Goal: Transaction & Acquisition: Book appointment/travel/reservation

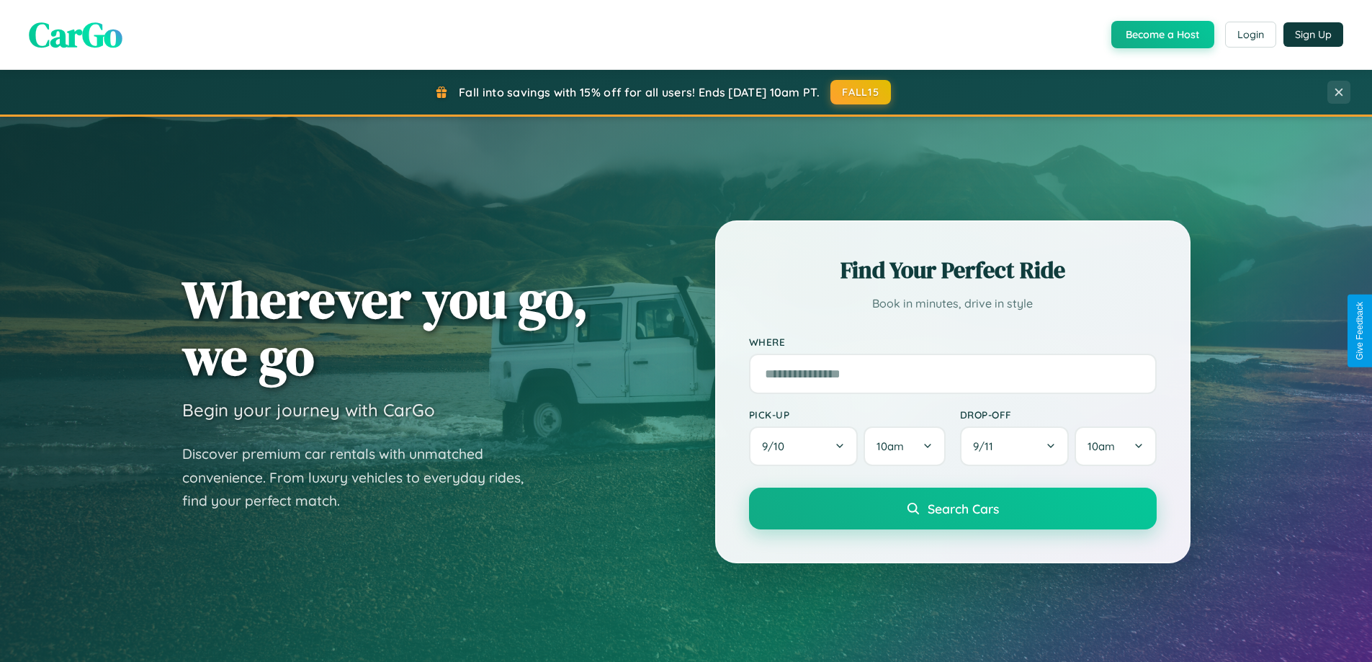
scroll to position [621, 0]
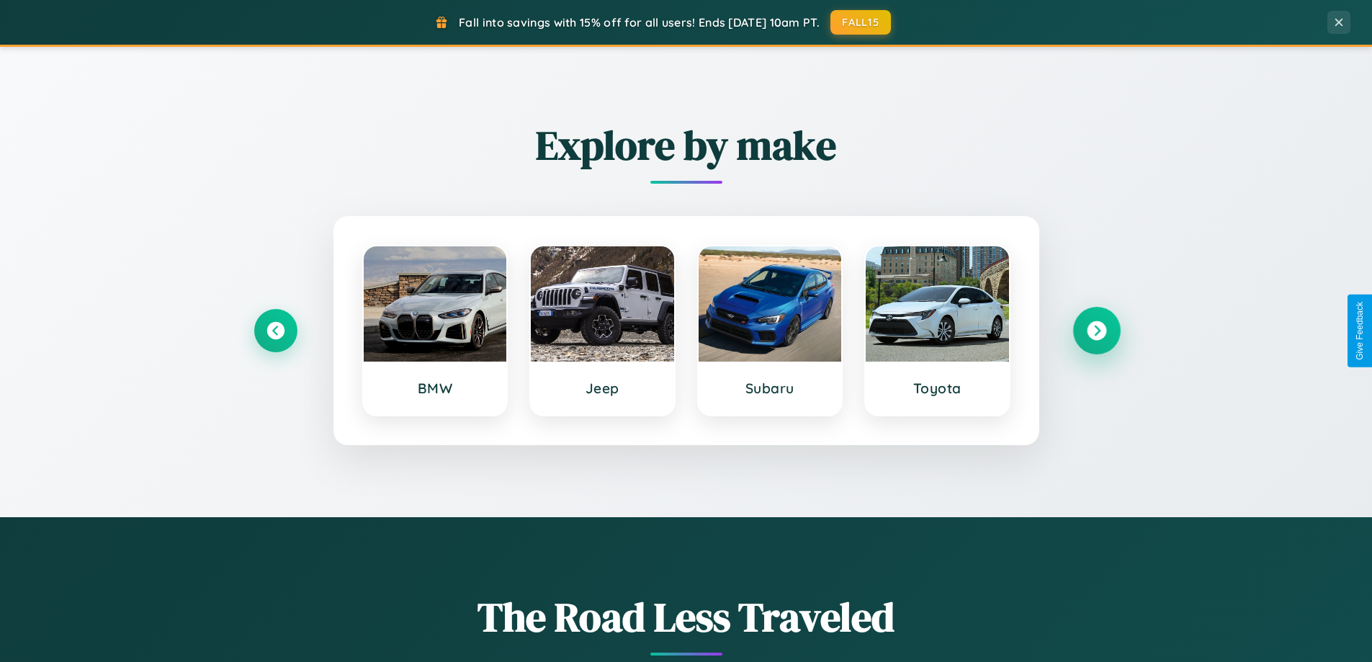
click at [1096, 331] on icon at bounding box center [1096, 330] width 19 height 19
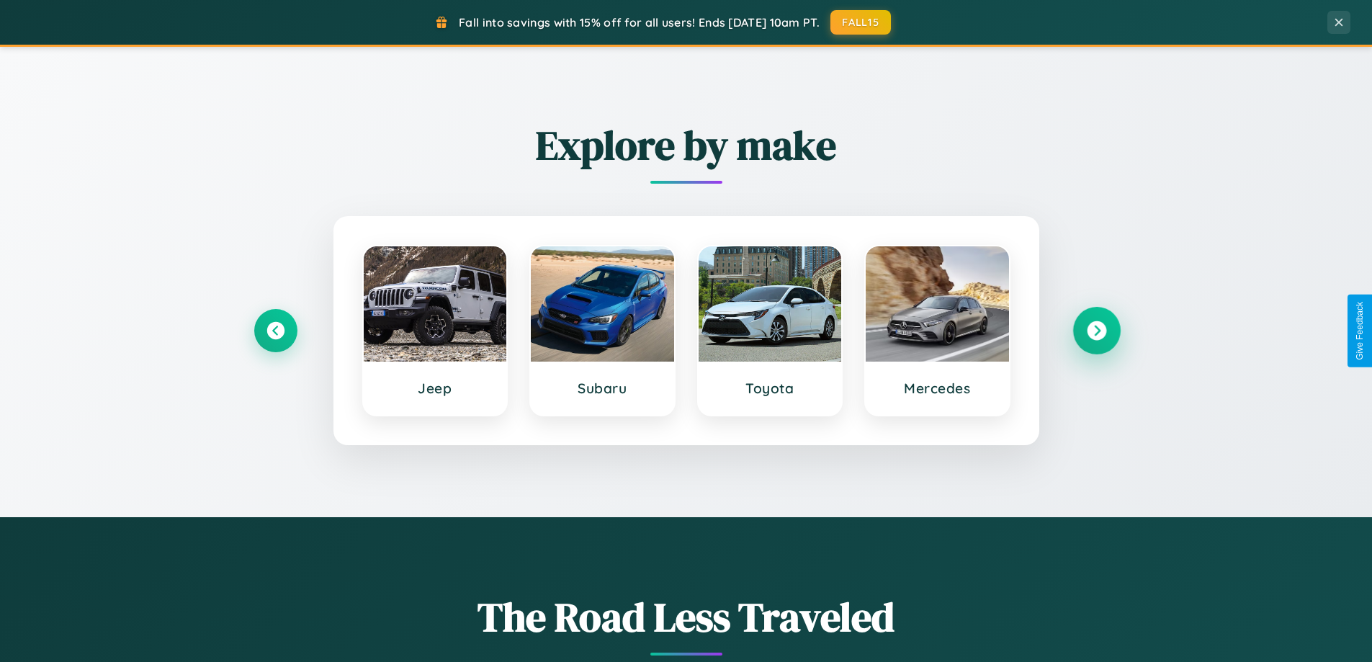
click at [1096, 331] on icon at bounding box center [1096, 330] width 19 height 19
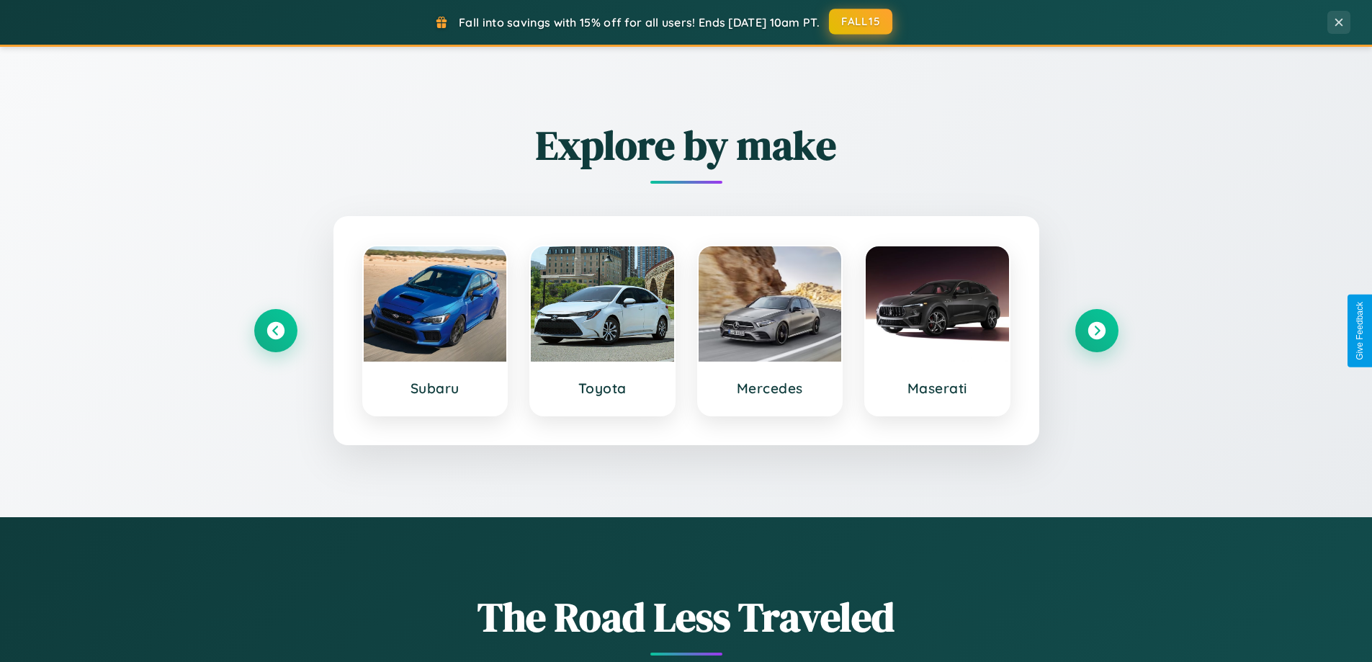
click at [861, 22] on button "FALL15" at bounding box center [860, 22] width 63 height 26
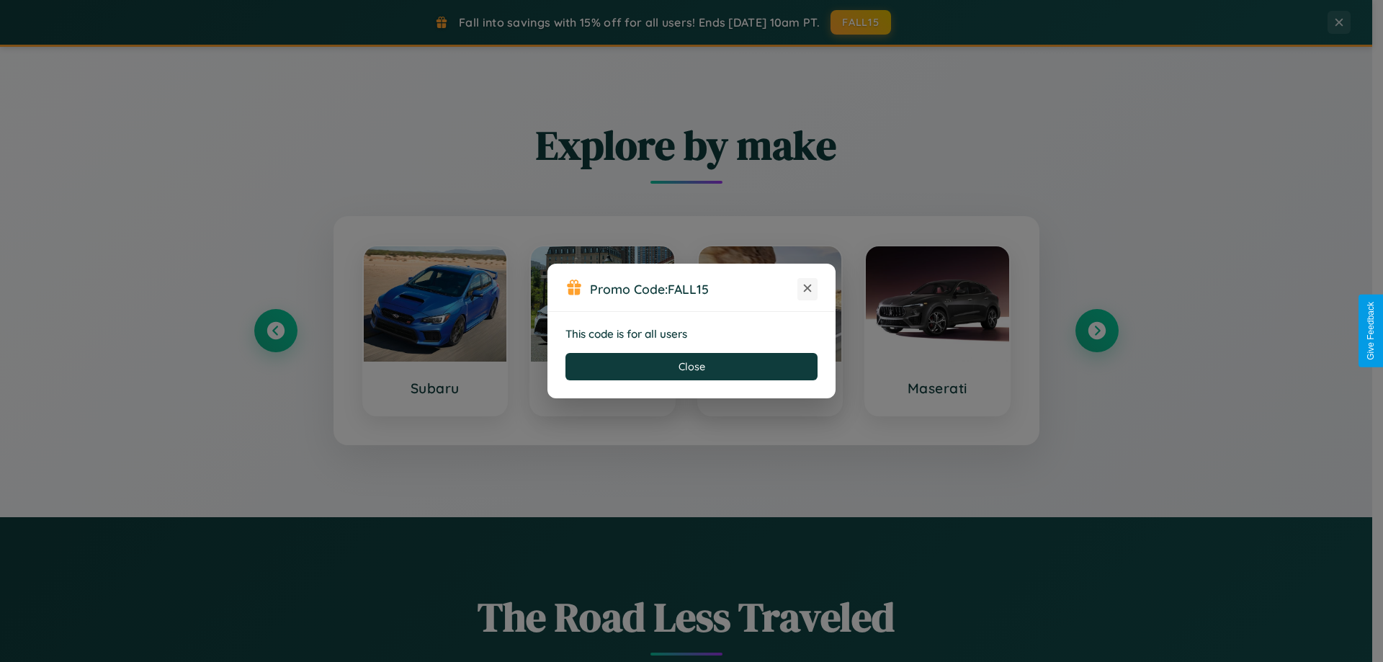
click at [807, 289] on icon at bounding box center [807, 288] width 14 height 14
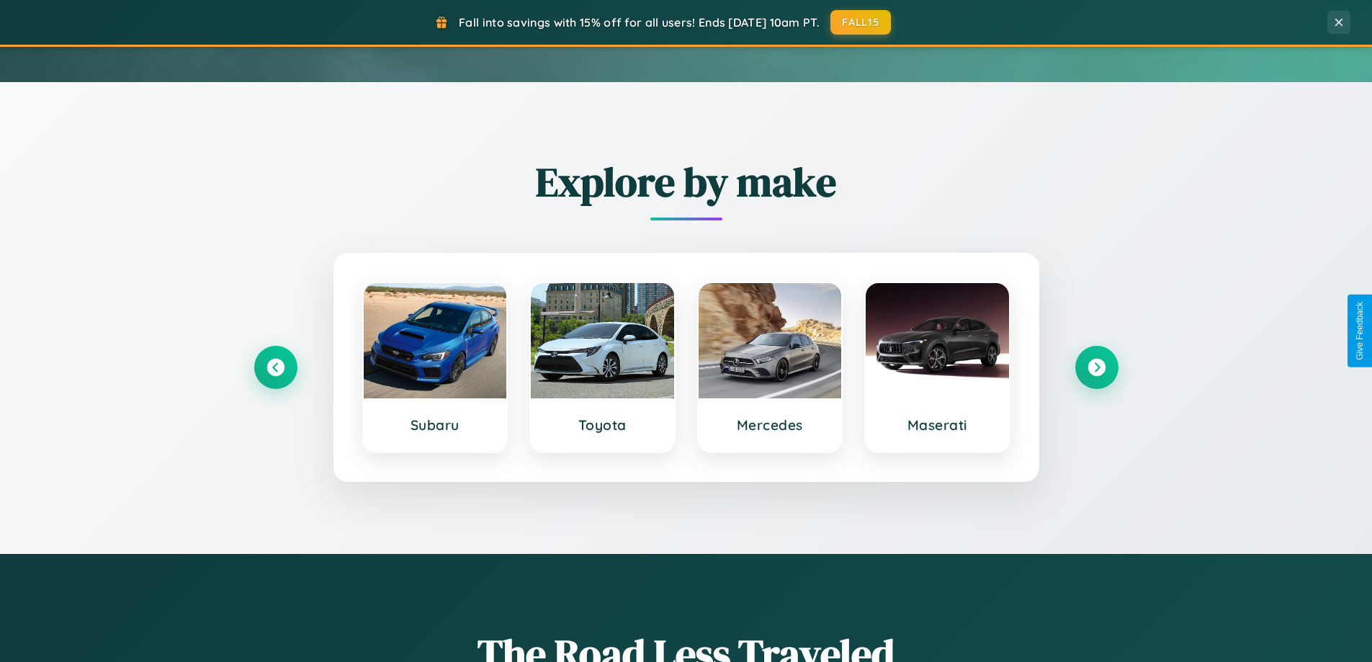
scroll to position [42, 0]
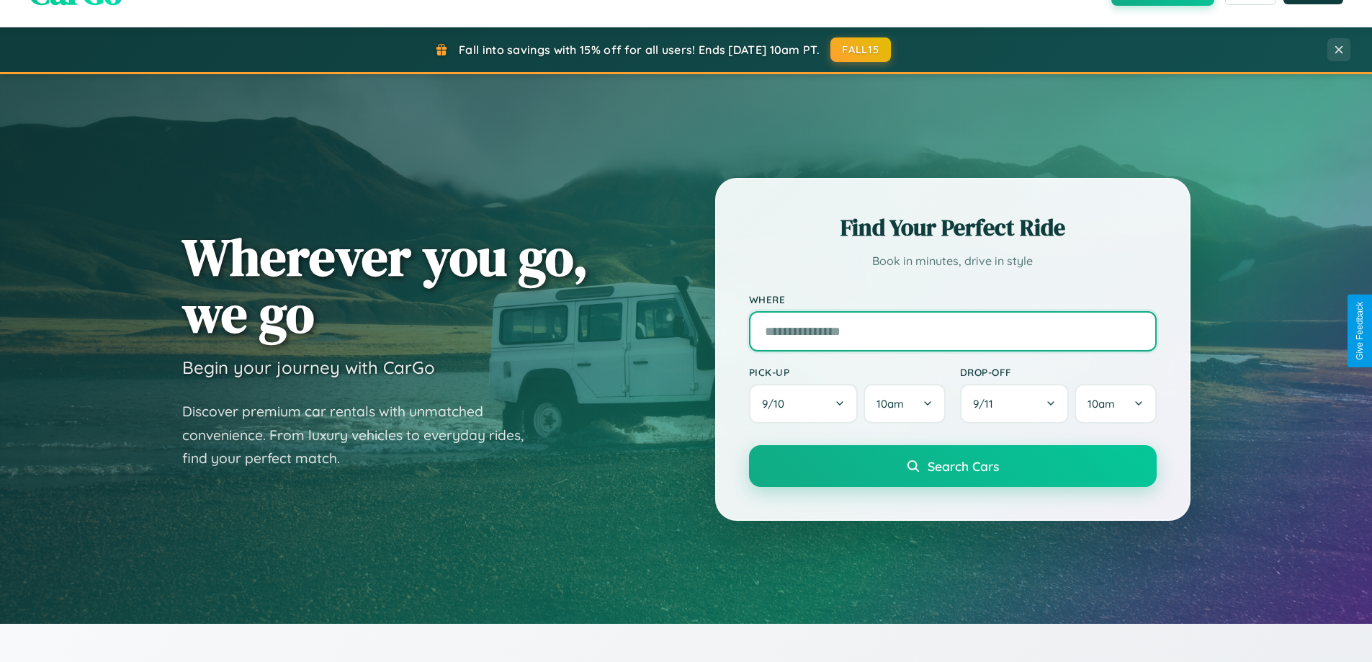
click at [952, 331] on input "text" at bounding box center [953, 331] width 408 height 40
type input "******"
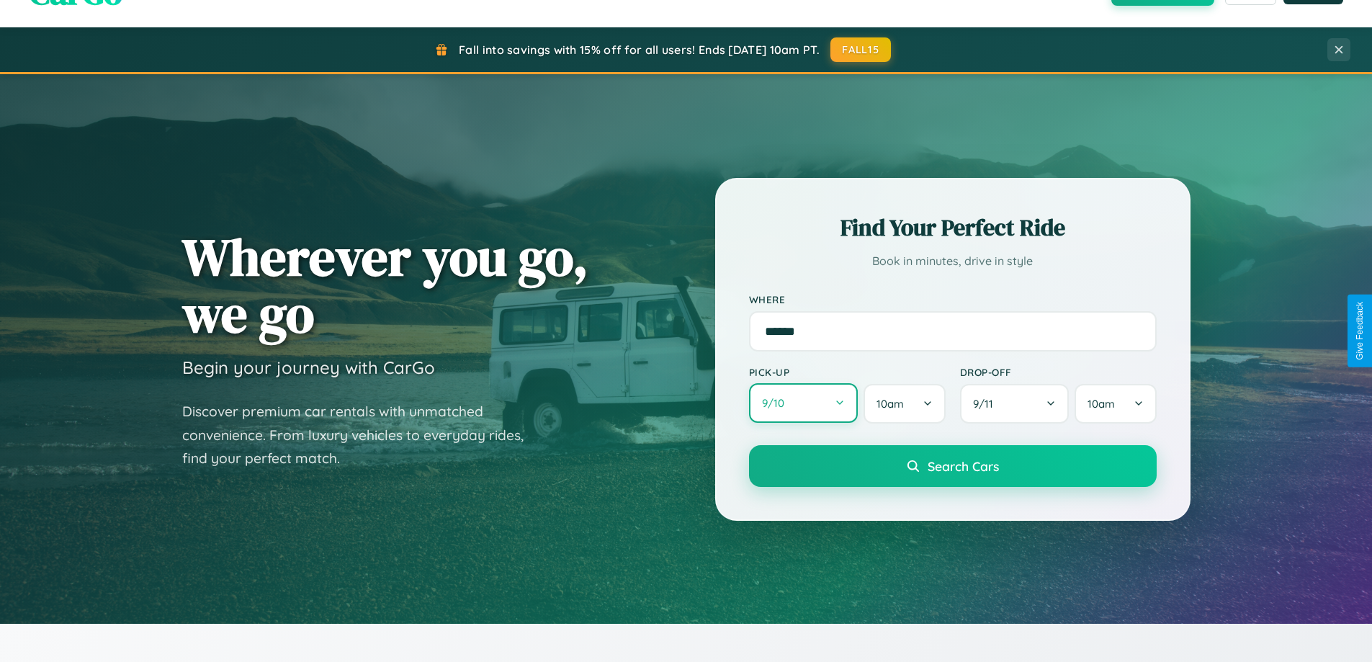
click at [803, 404] on button "9 / 10" at bounding box center [803, 403] width 109 height 40
select select "*"
select select "****"
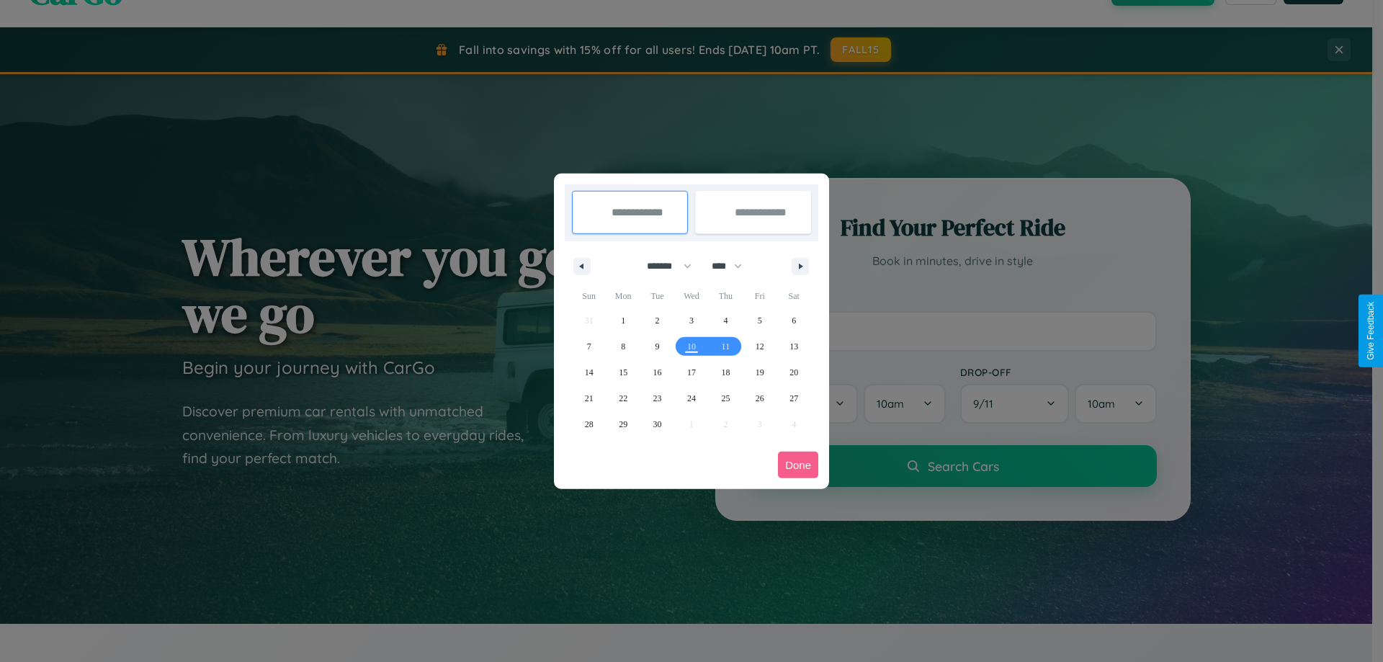
drag, startPoint x: 662, startPoint y: 266, endPoint x: 691, endPoint y: 289, distance: 36.9
click at [662, 266] on select "******* ******** ***** ***** *** **** **** ****** ********* ******* ******** **…" at bounding box center [666, 266] width 61 height 24
select select "*"
click at [733, 266] on select "**** **** **** **** **** **** **** **** **** **** **** **** **** **** **** ****…" at bounding box center [725, 266] width 43 height 24
select select "****"
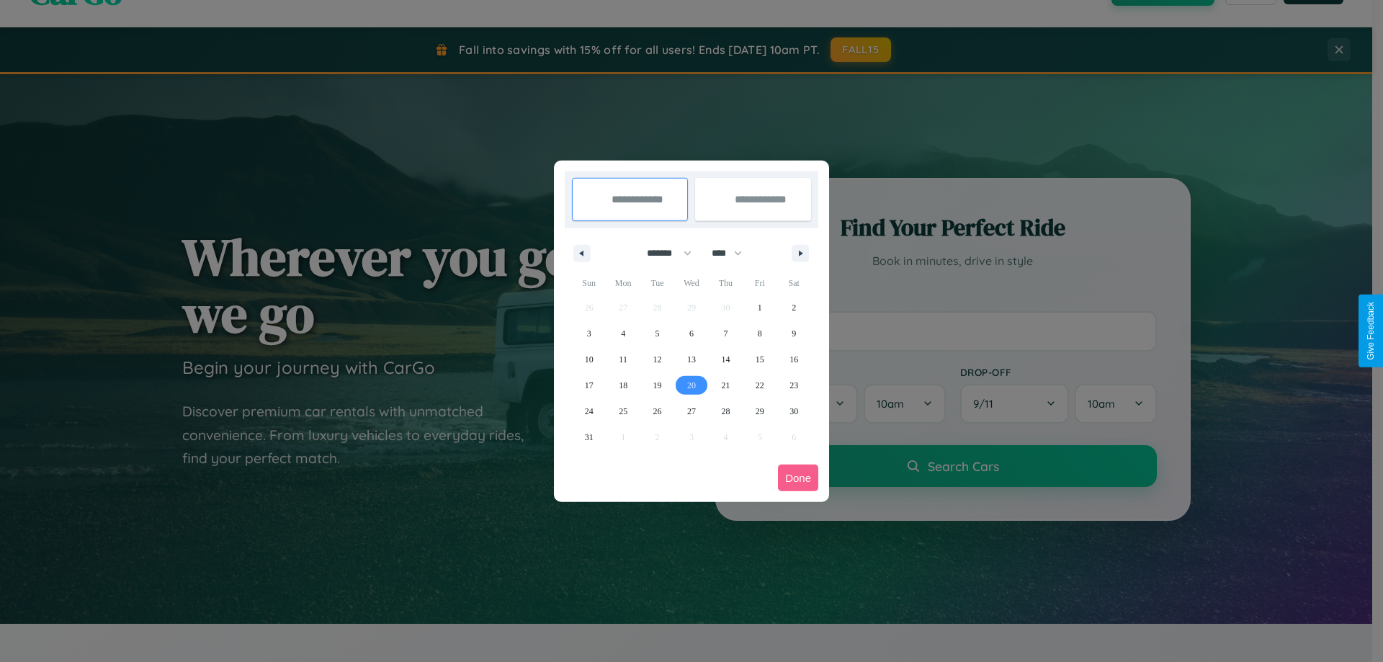
click at [691, 385] on span "20" at bounding box center [691, 385] width 9 height 26
type input "**********"
click at [623, 410] on span "25" at bounding box center [623, 411] width 9 height 26
type input "**********"
click at [798, 477] on button "Done" at bounding box center [798, 477] width 40 height 27
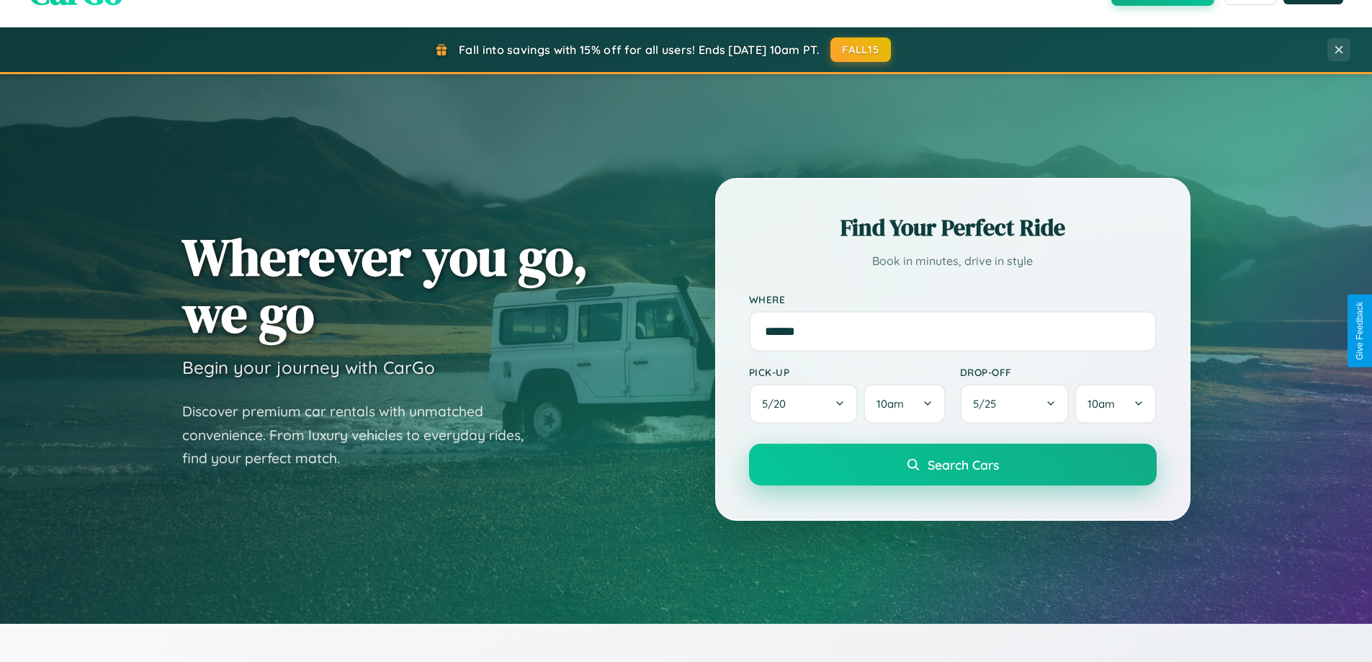
click at [952, 464] on span "Search Cars" at bounding box center [962, 465] width 71 height 16
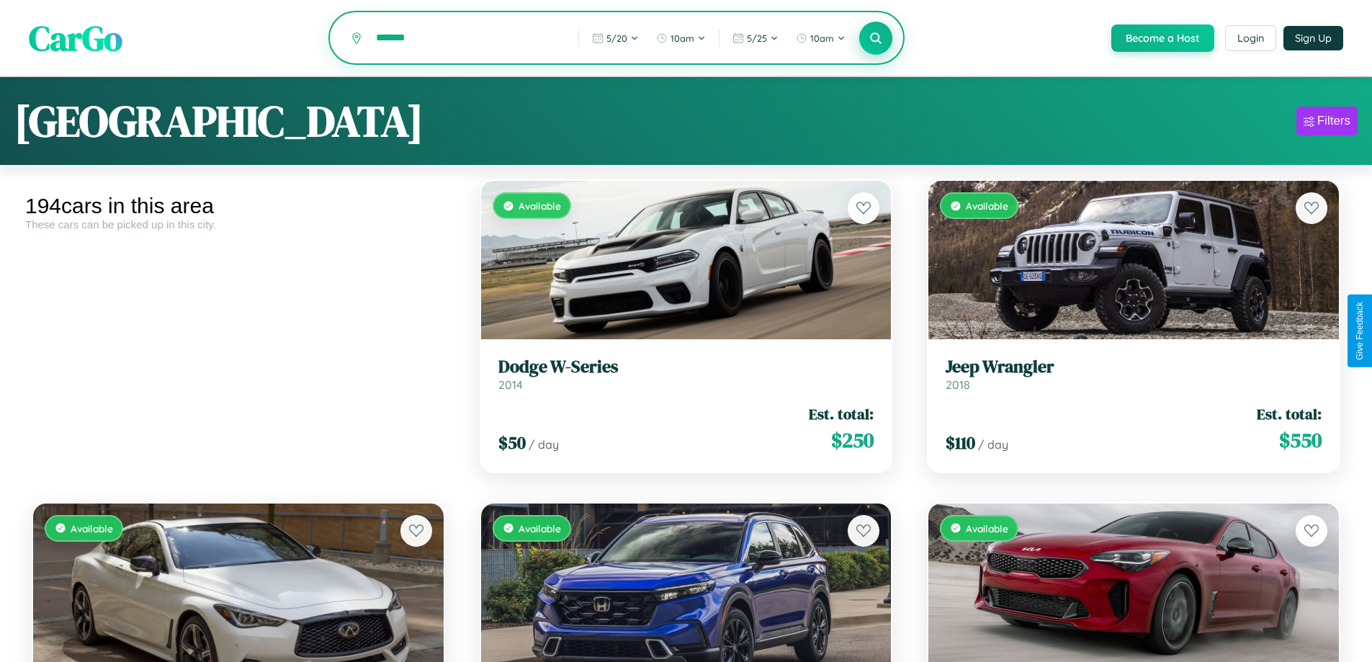
type input "*******"
click at [875, 39] on icon at bounding box center [876, 38] width 14 height 14
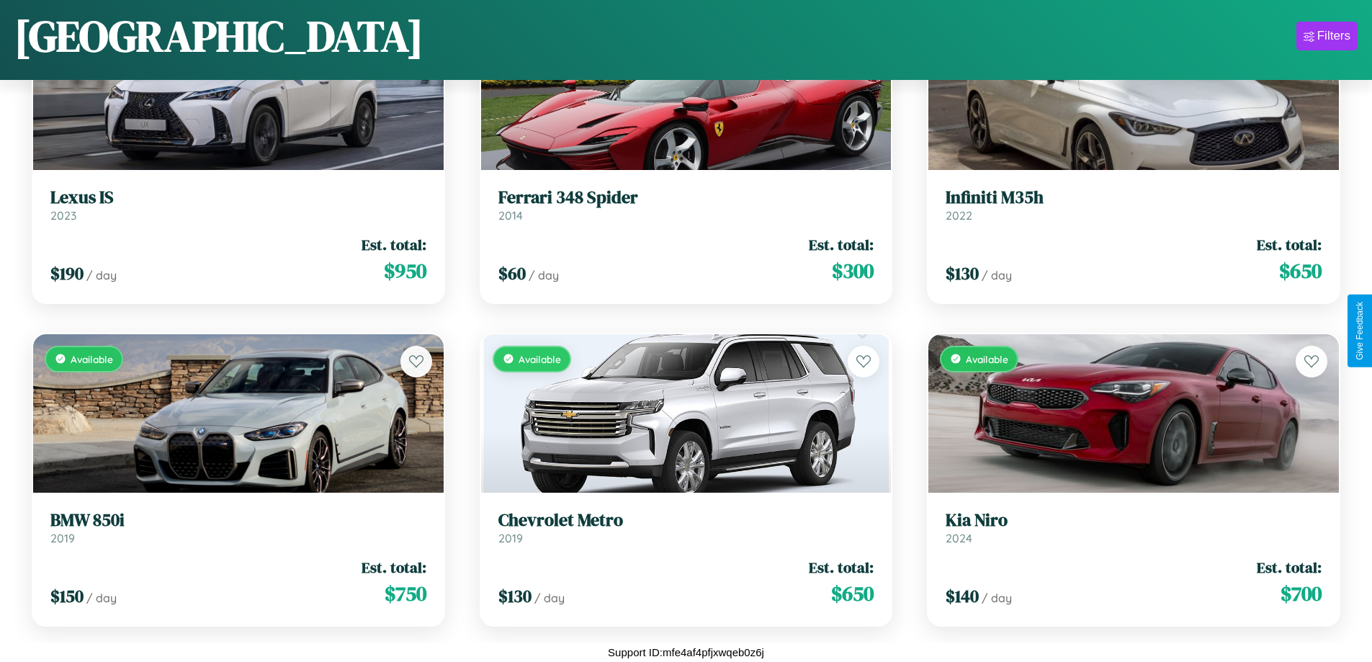
scroll to position [17292, 0]
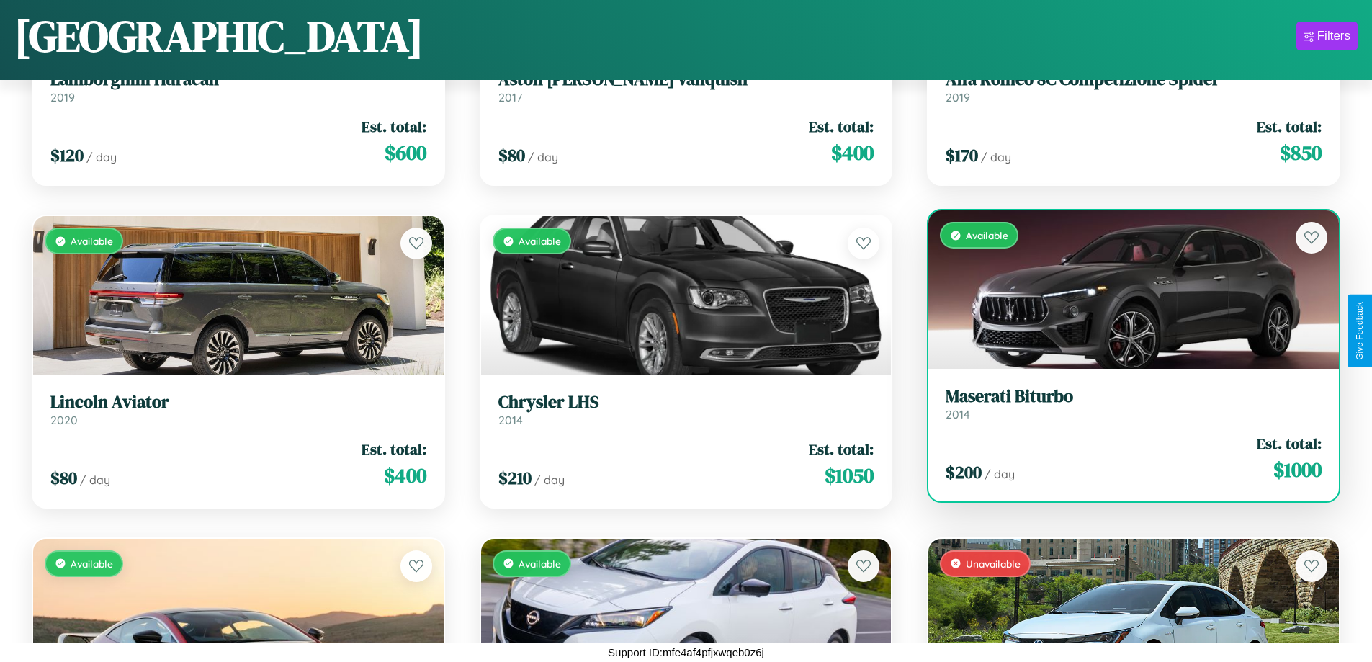
click at [1124, 403] on h3 "Maserati Biturbo" at bounding box center [1133, 396] width 376 height 21
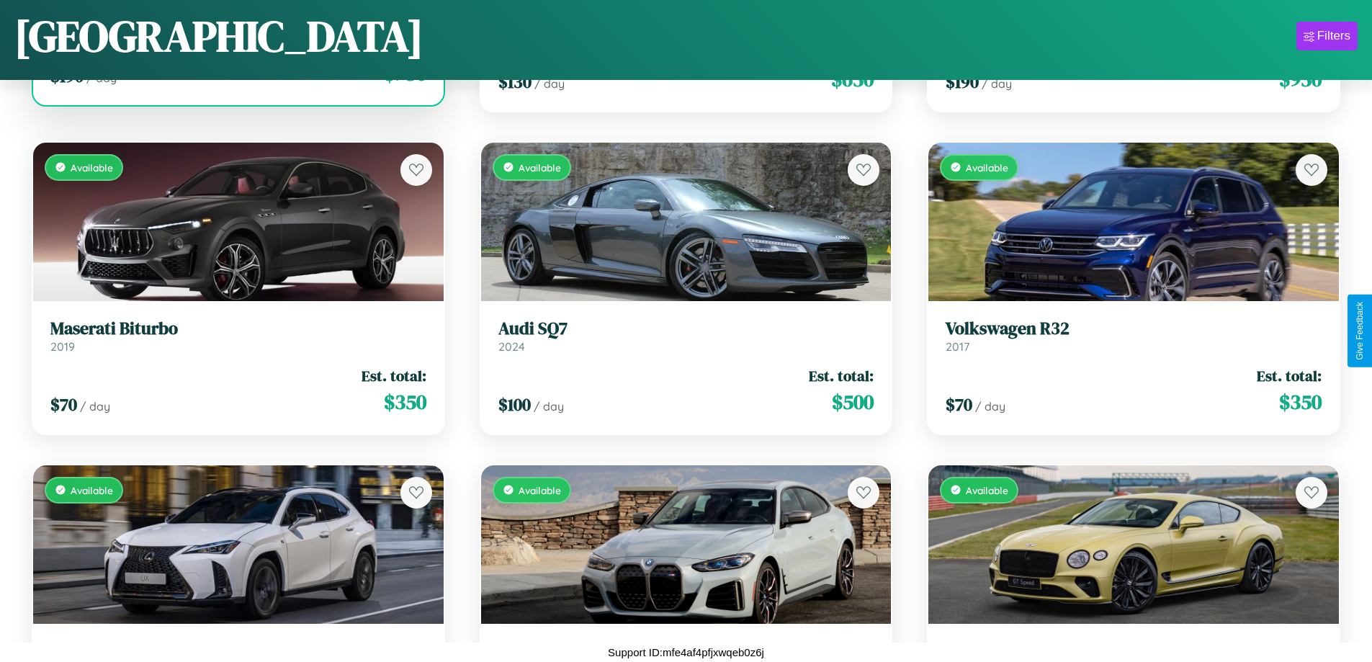
scroll to position [7403, 0]
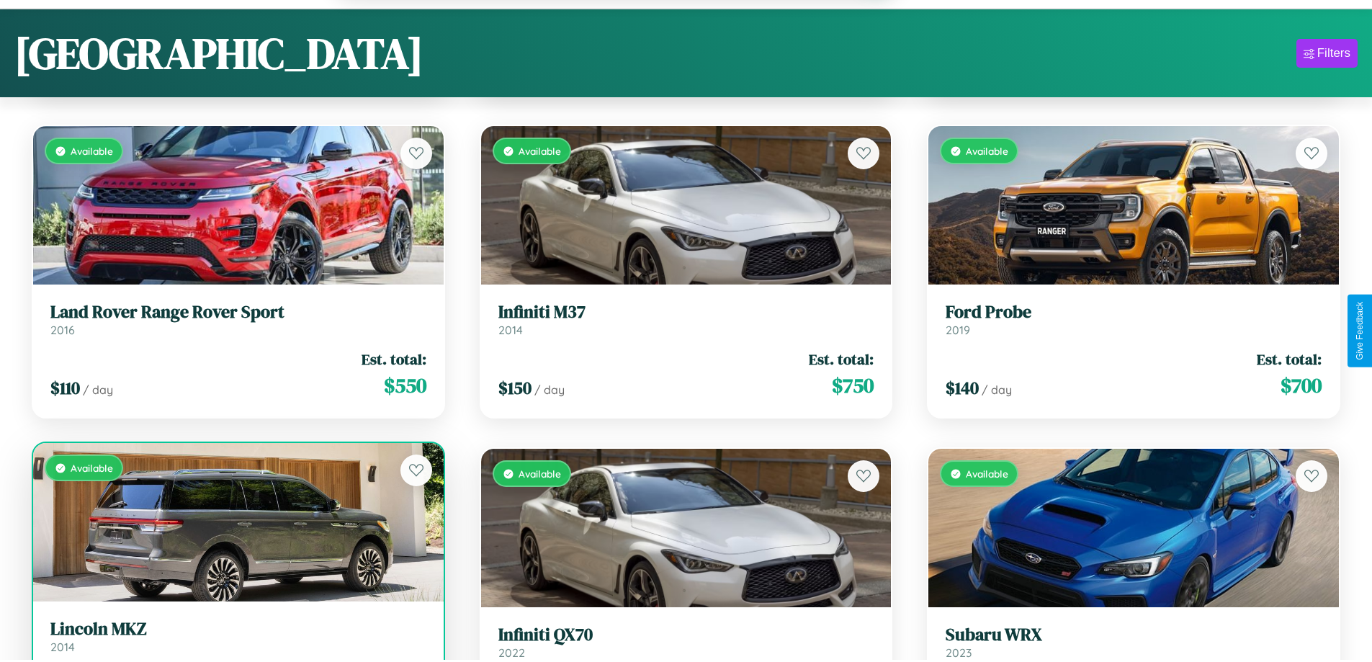
click at [236, 644] on link "Lincoln MKZ 2014" at bounding box center [238, 636] width 376 height 35
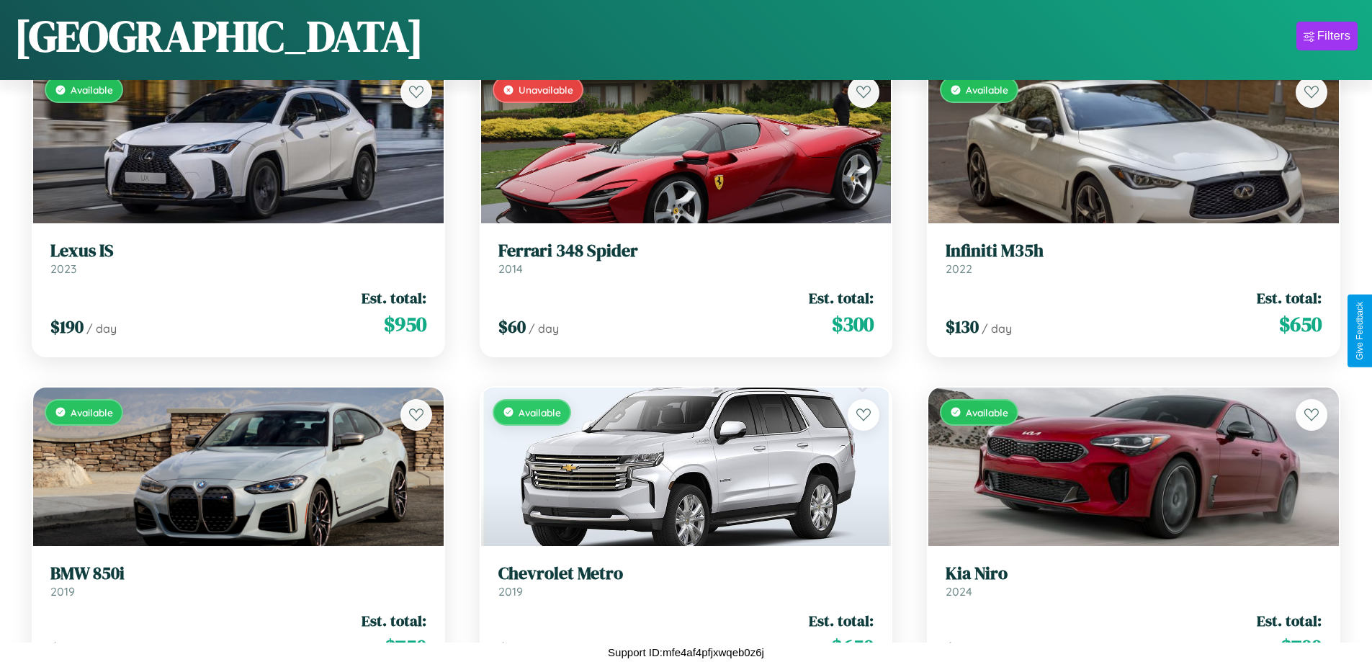
scroll to position [4072, 0]
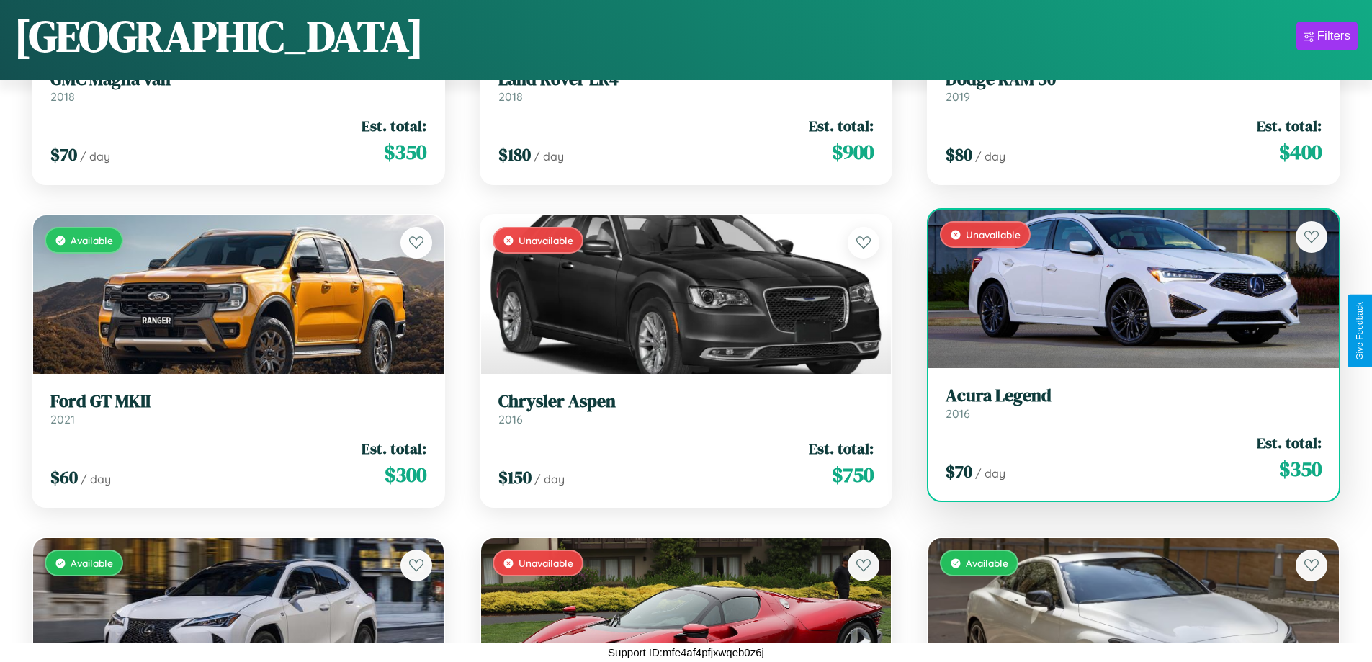
click at [1124, 295] on div "Unavailable" at bounding box center [1133, 289] width 410 height 158
click at [1124, 289] on div "Unavailable" at bounding box center [1133, 289] width 410 height 158
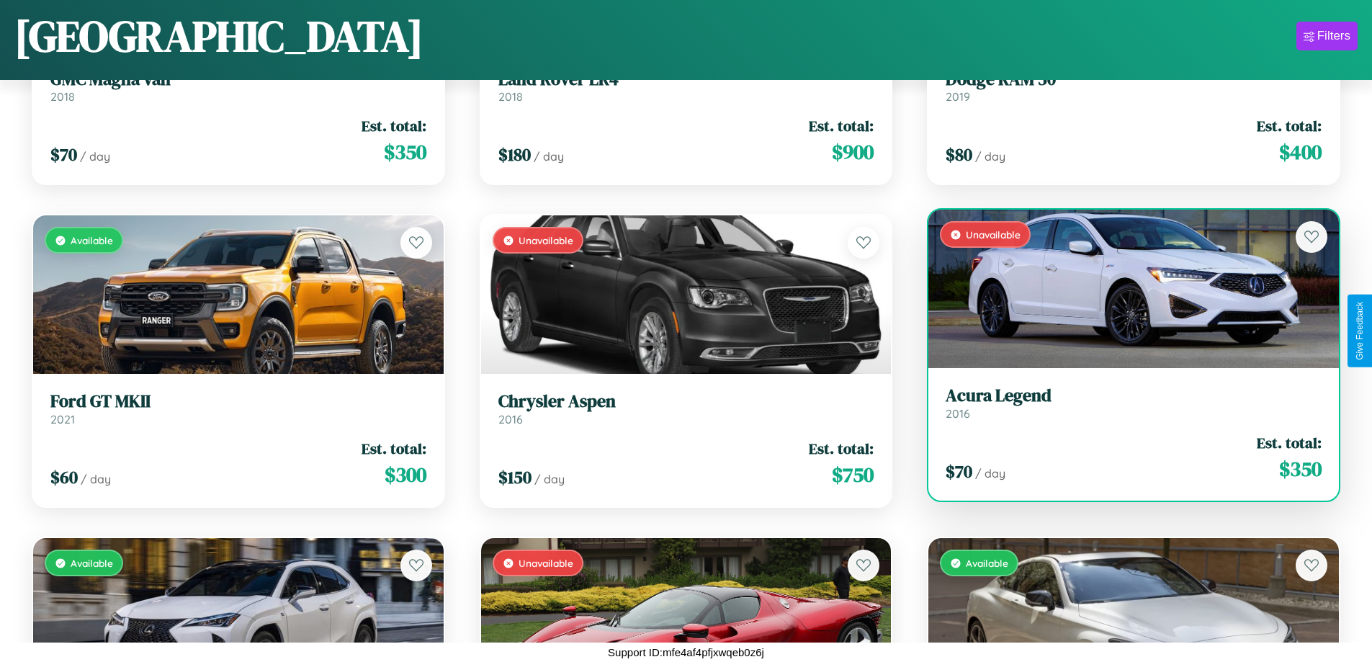
click at [1124, 289] on div "Unavailable" at bounding box center [1133, 289] width 410 height 158
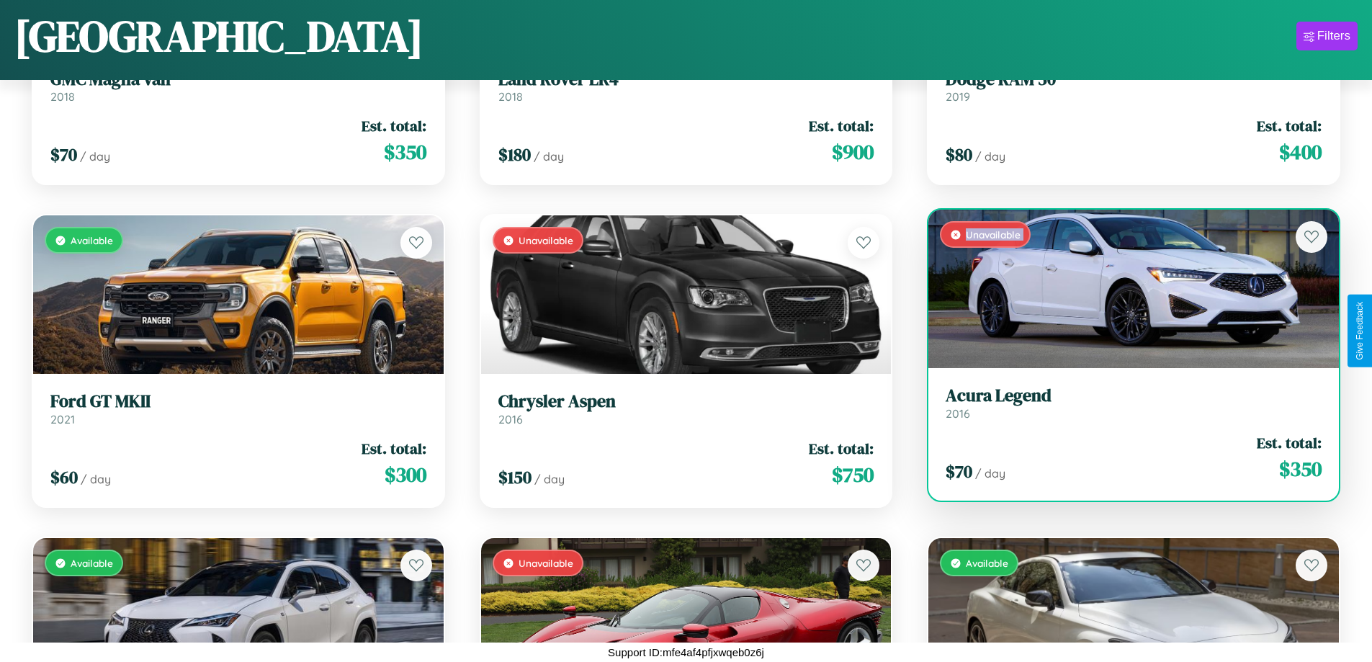
click at [1124, 289] on div "Unavailable" at bounding box center [1133, 289] width 410 height 158
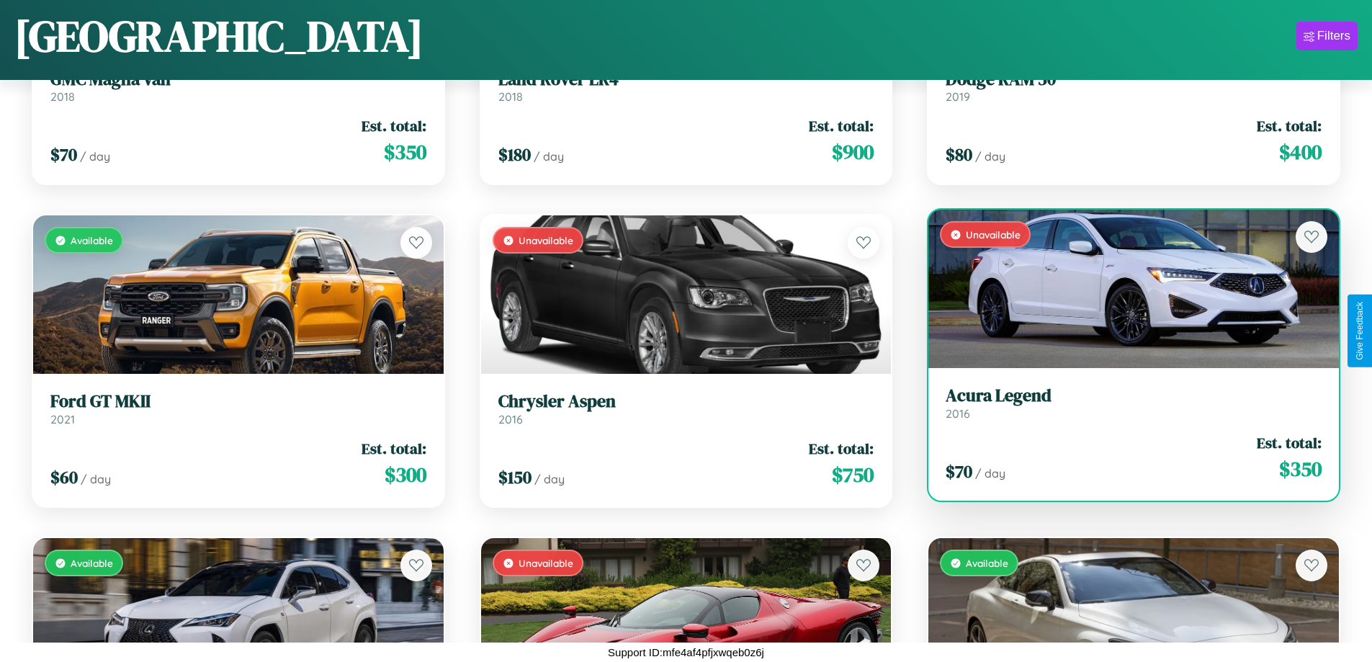
click at [1124, 289] on div "Unavailable" at bounding box center [1133, 289] width 410 height 158
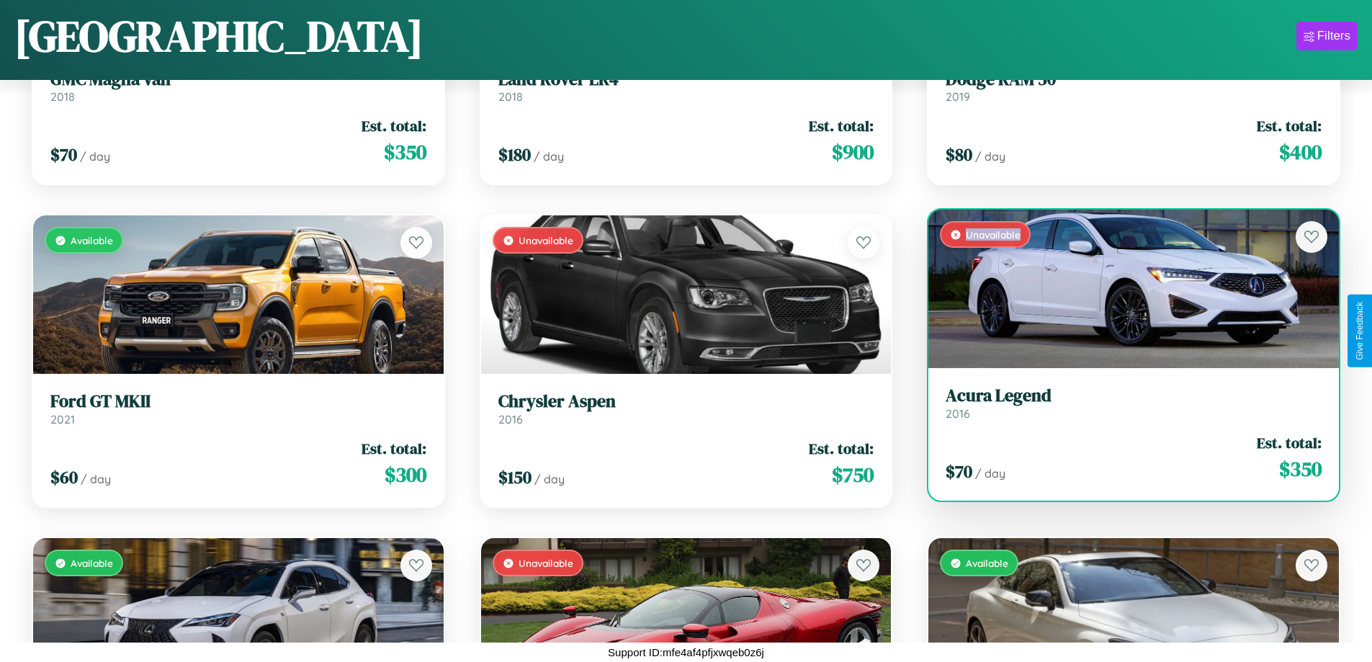
click at [1124, 289] on div "Unavailable" at bounding box center [1133, 289] width 410 height 158
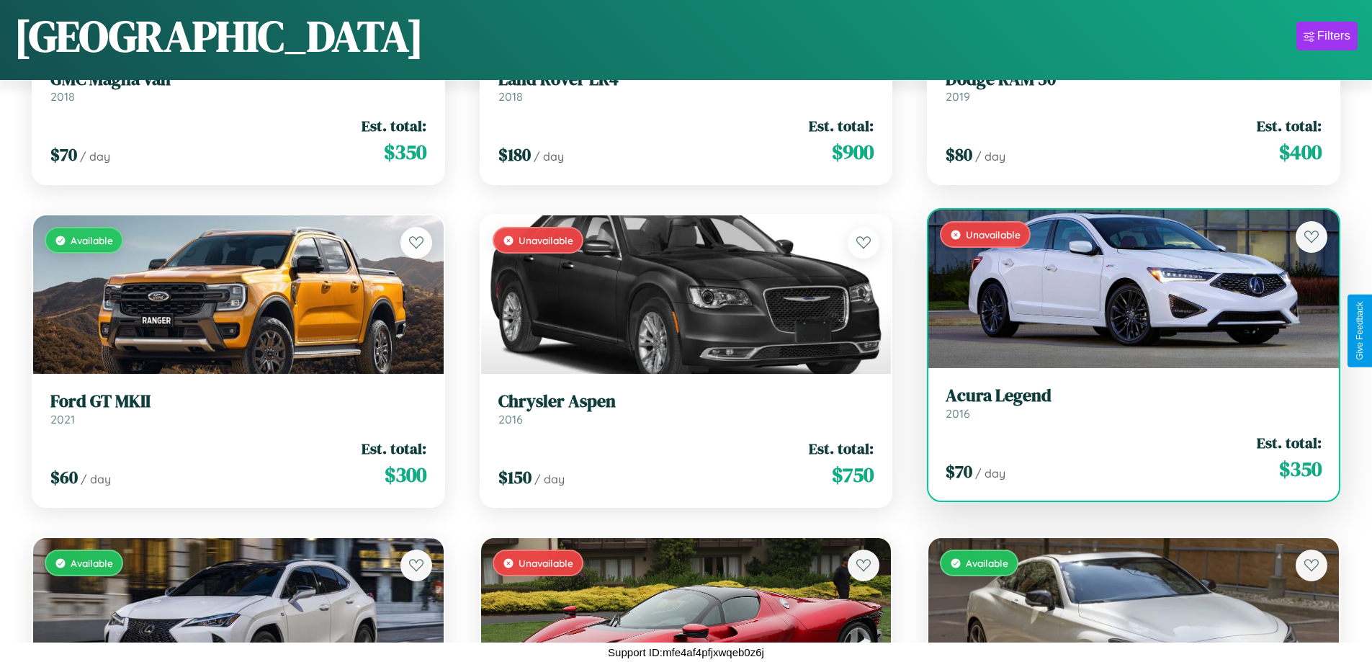
click at [1124, 403] on h3 "Acura Legend" at bounding box center [1133, 395] width 376 height 21
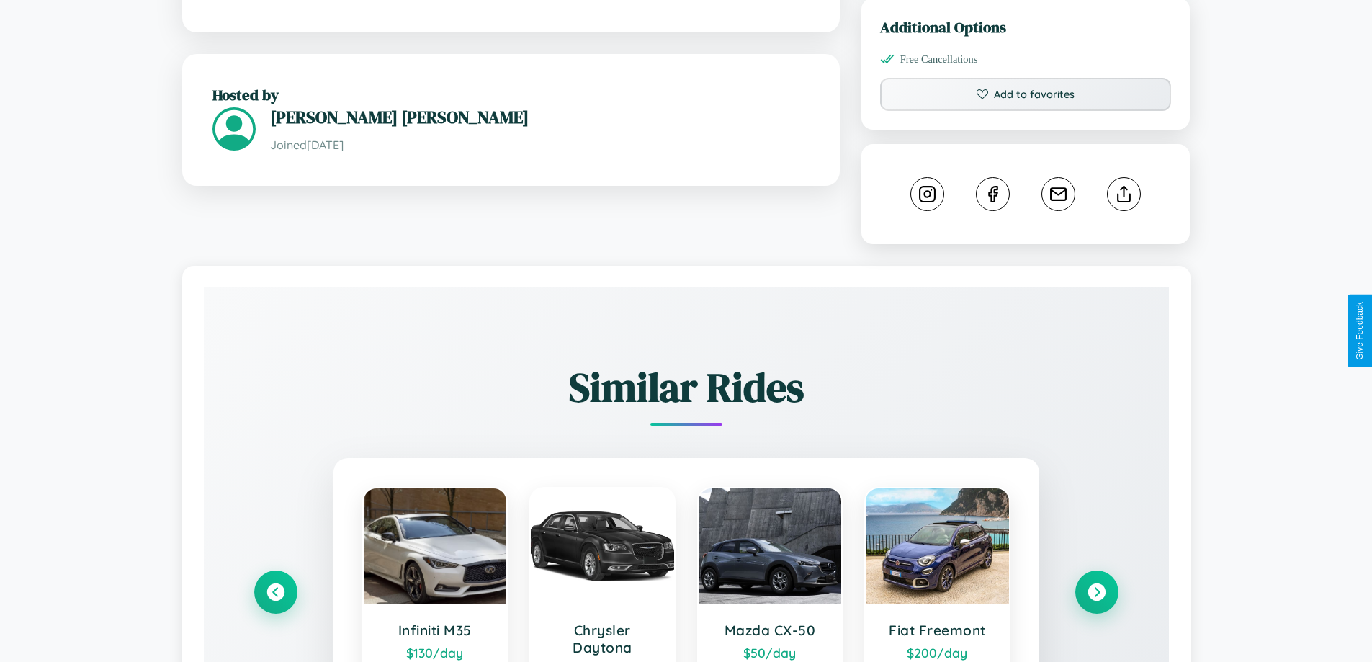
scroll to position [801, 0]
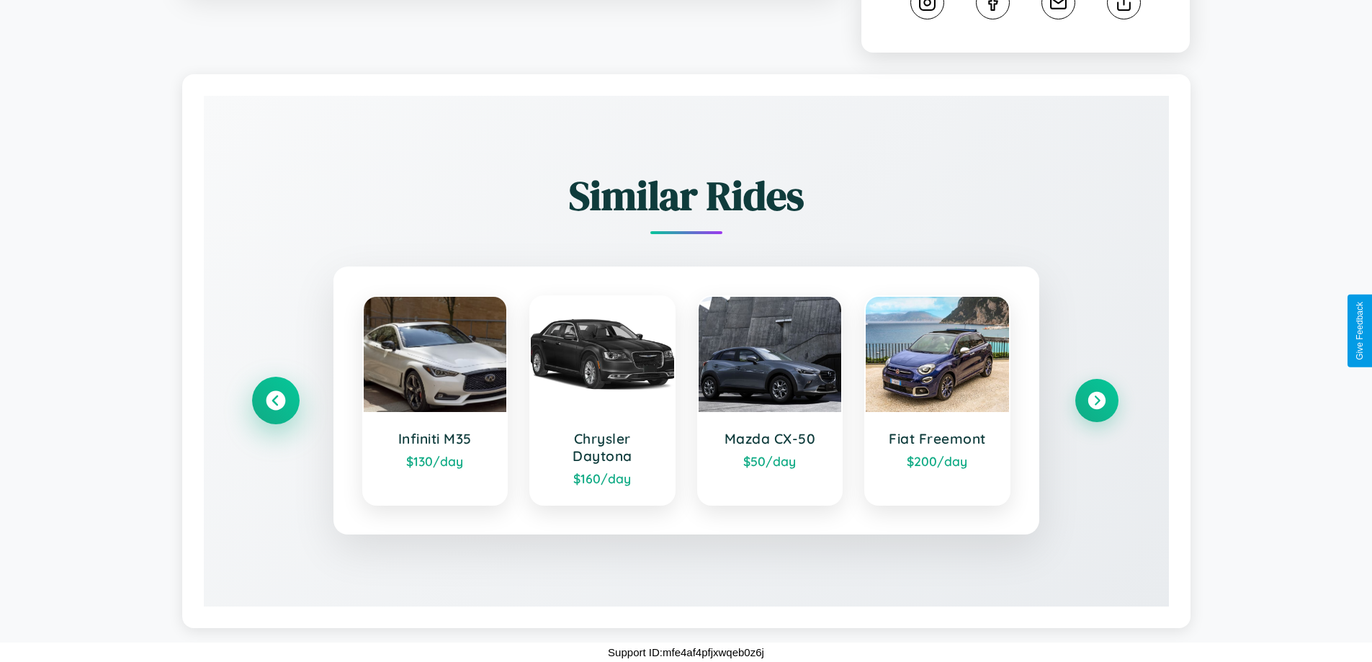
click at [275, 400] on icon at bounding box center [275, 400] width 19 height 19
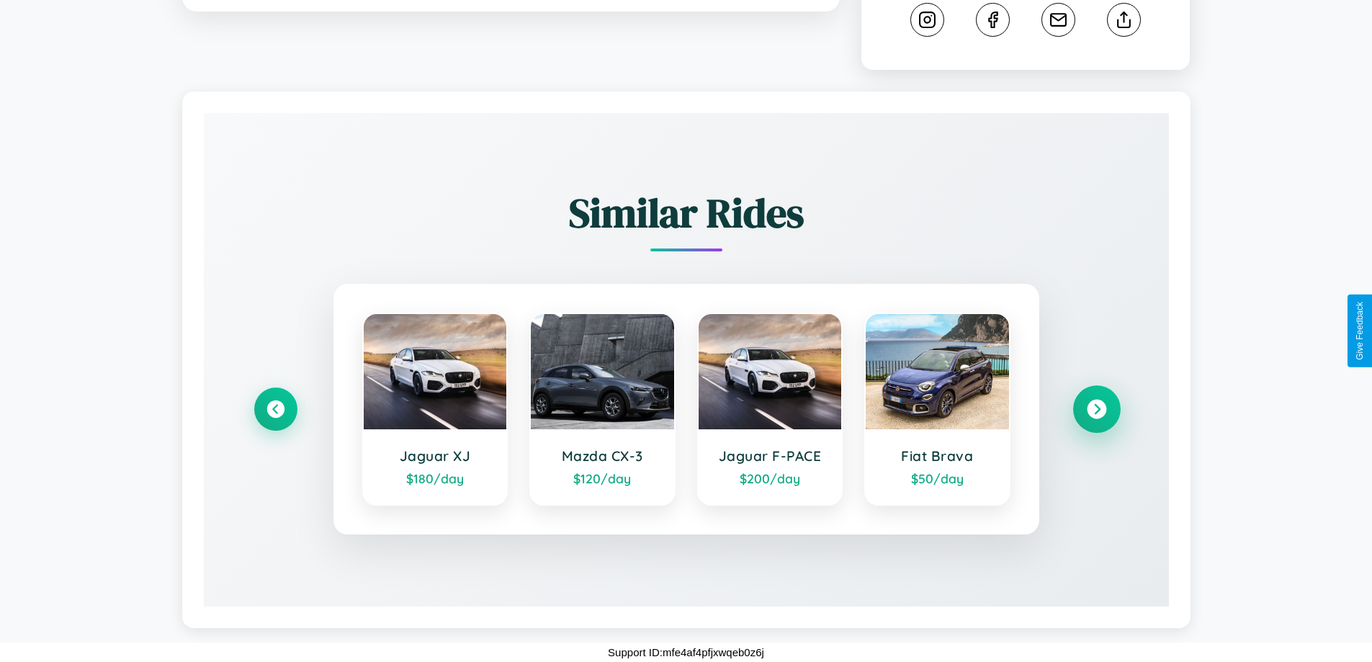
click at [1096, 409] on icon at bounding box center [1096, 409] width 19 height 19
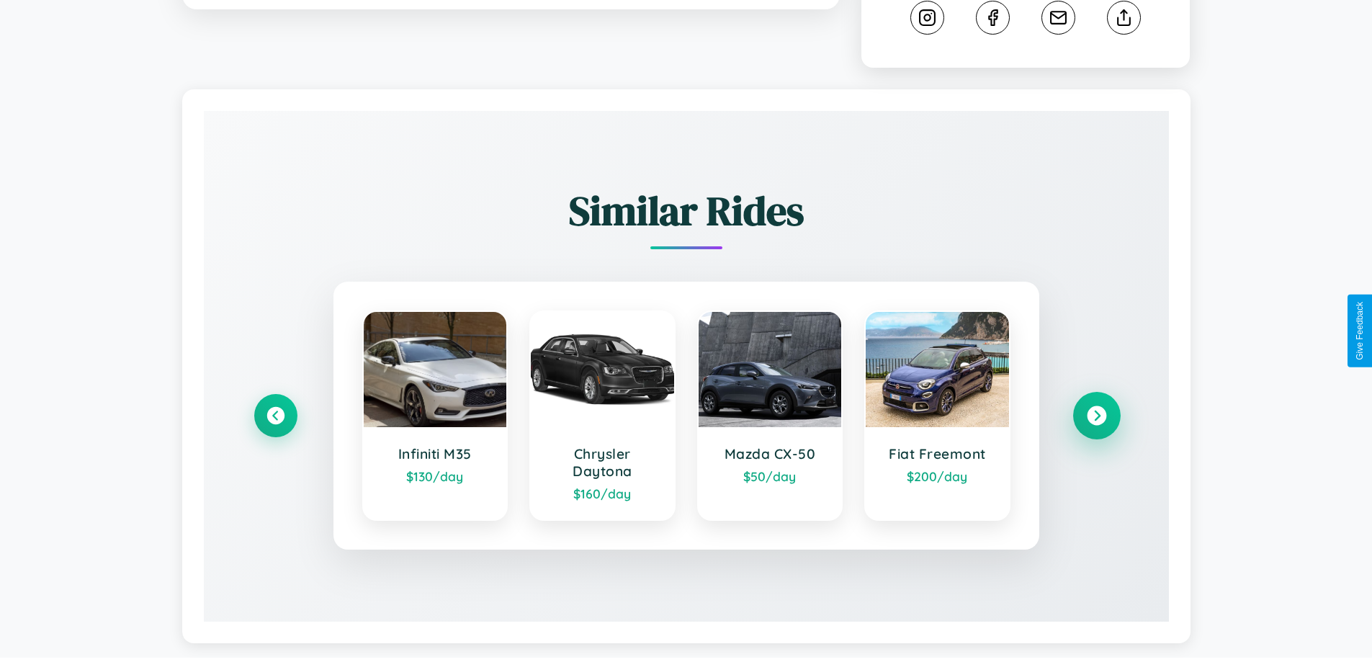
click at [1096, 418] on icon at bounding box center [1096, 415] width 19 height 19
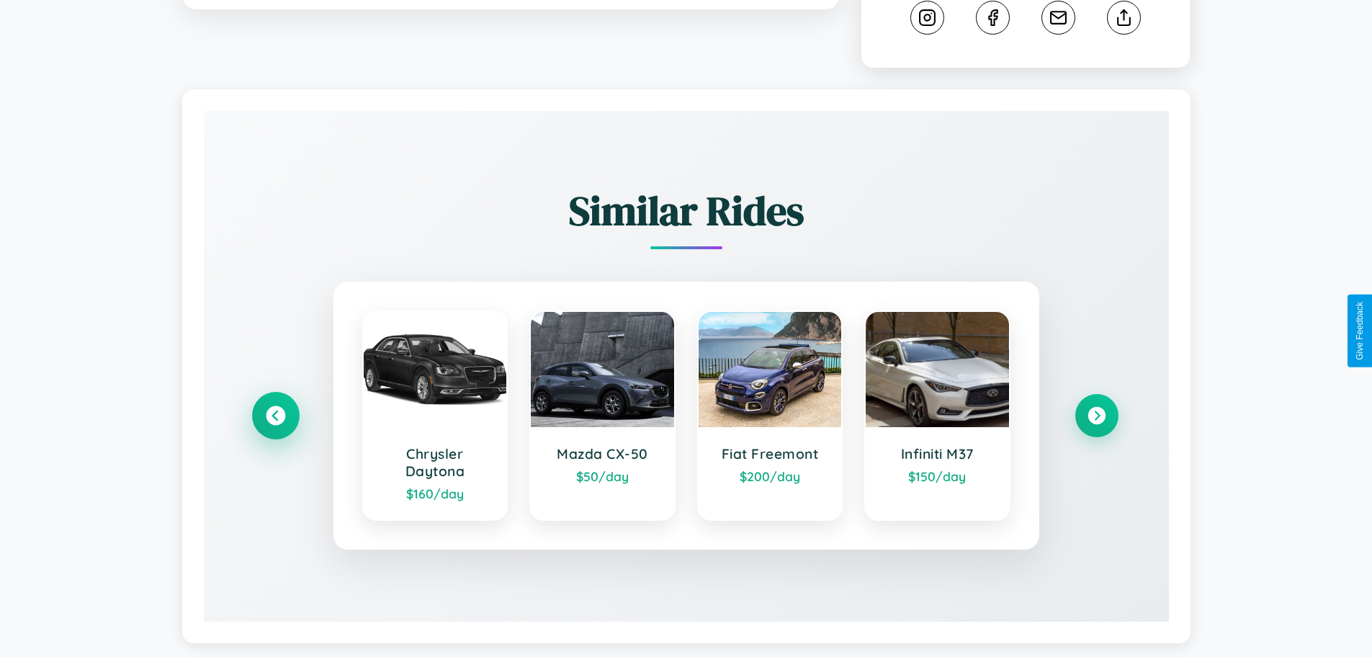
click at [275, 418] on icon at bounding box center [275, 415] width 19 height 19
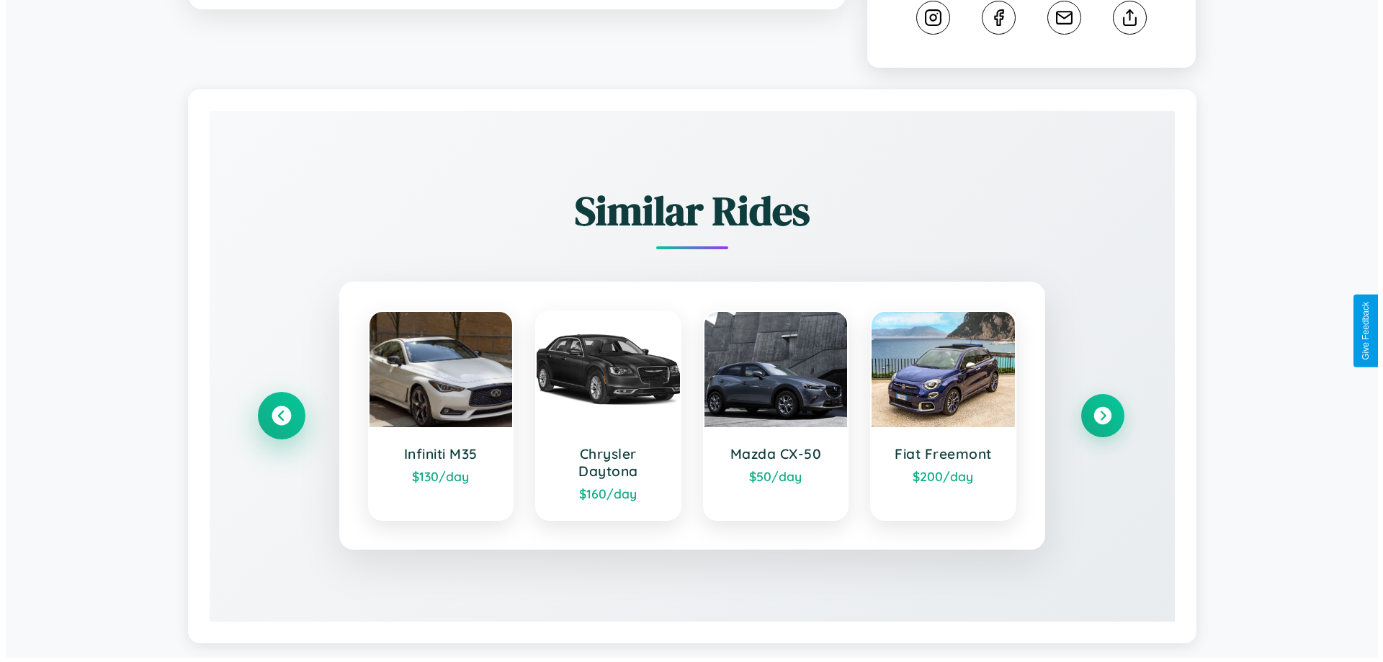
scroll to position [0, 0]
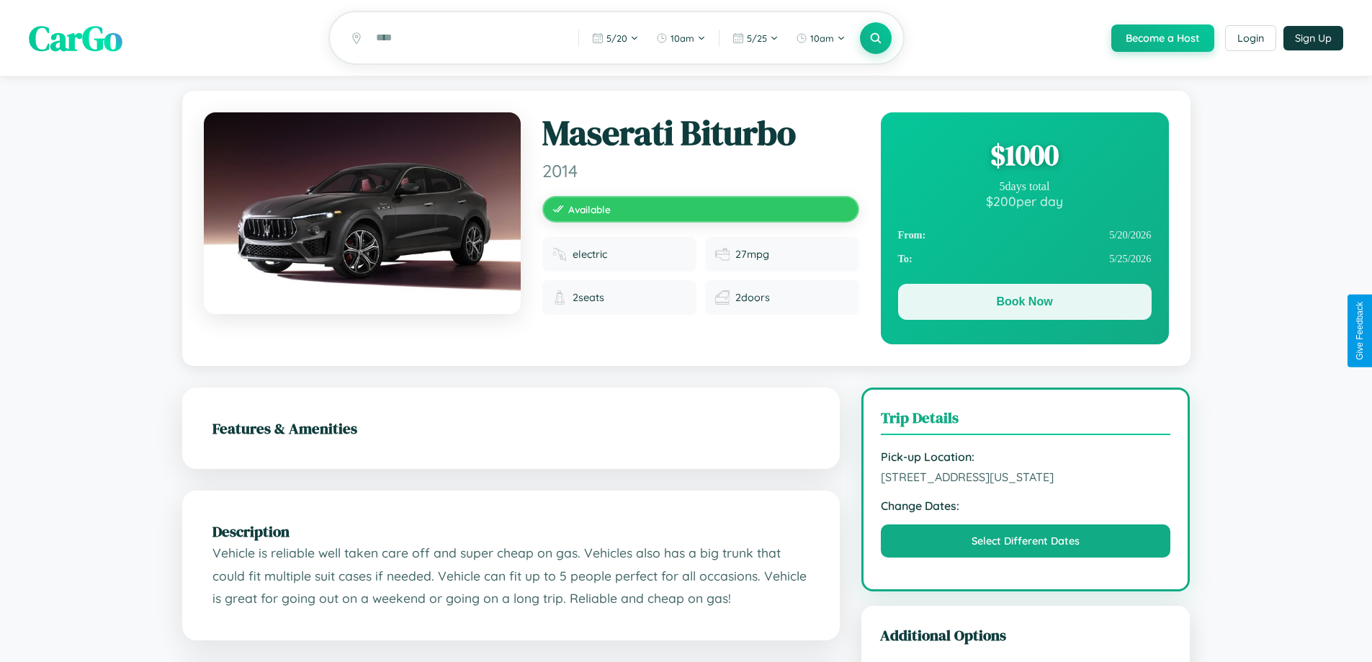
click at [1024, 305] on button "Book Now" at bounding box center [1024, 302] width 253 height 36
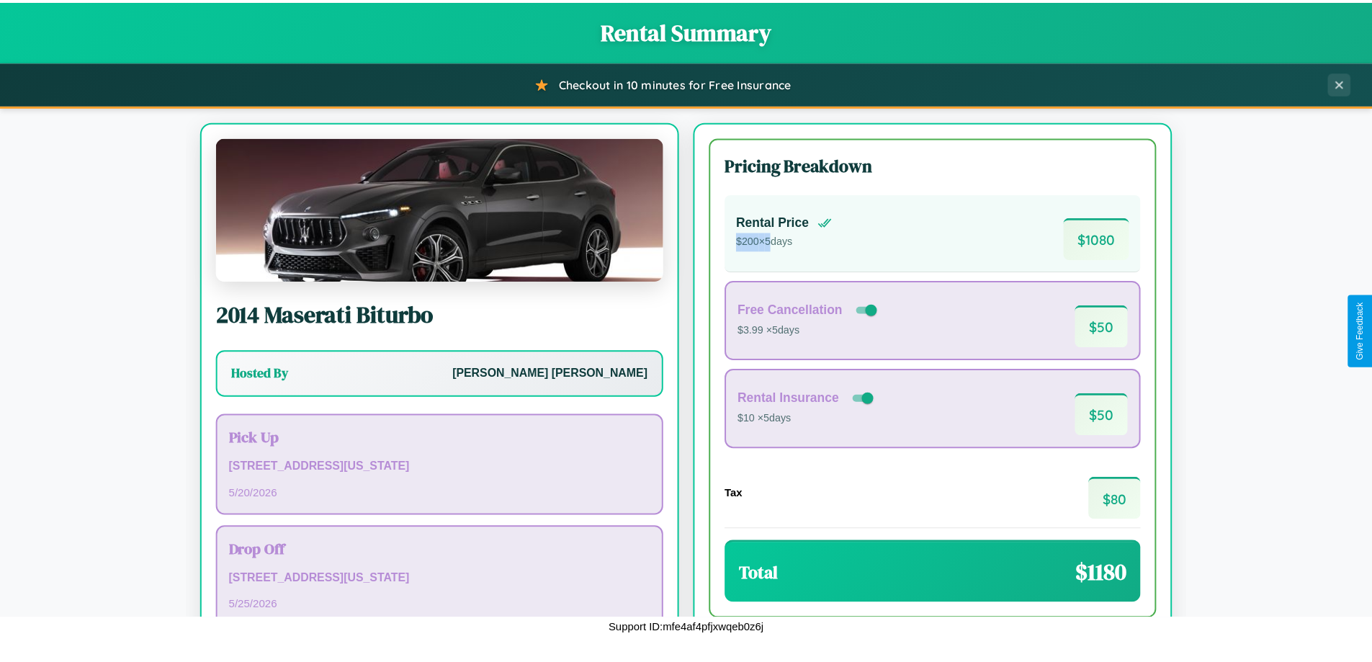
scroll to position [99, 0]
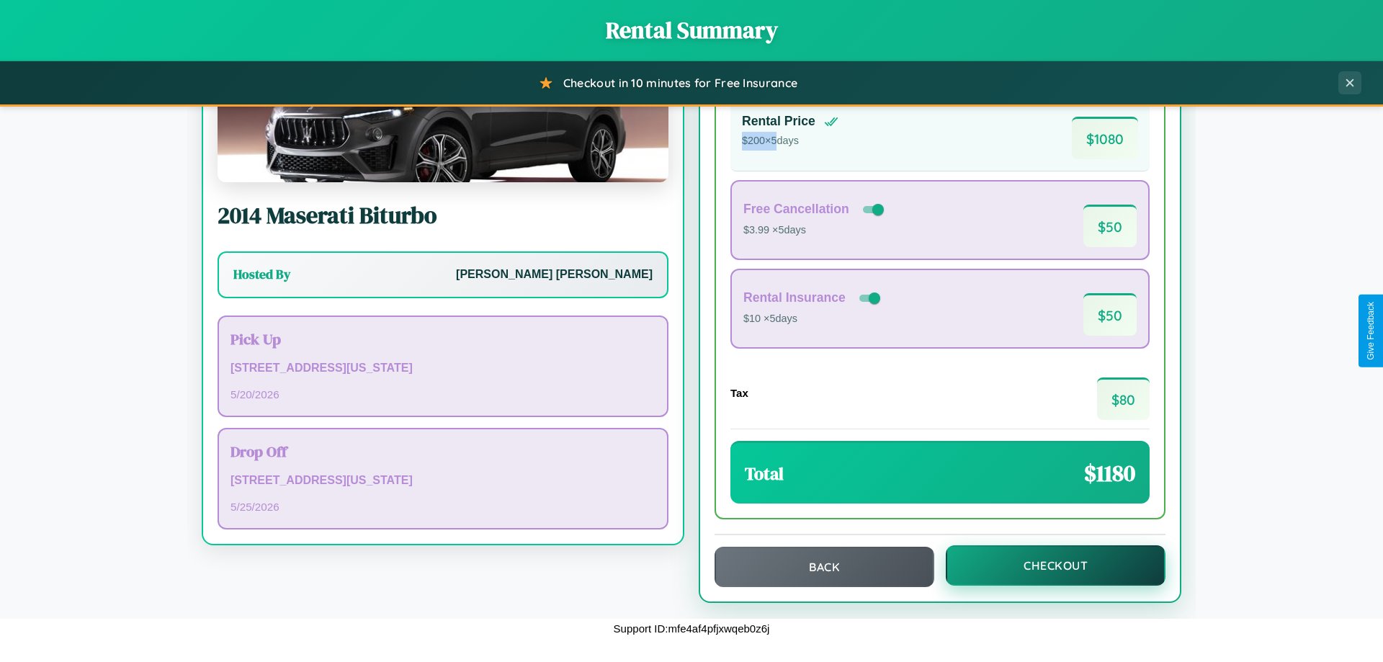
click at [1046, 565] on button "Checkout" at bounding box center [1055, 565] width 220 height 40
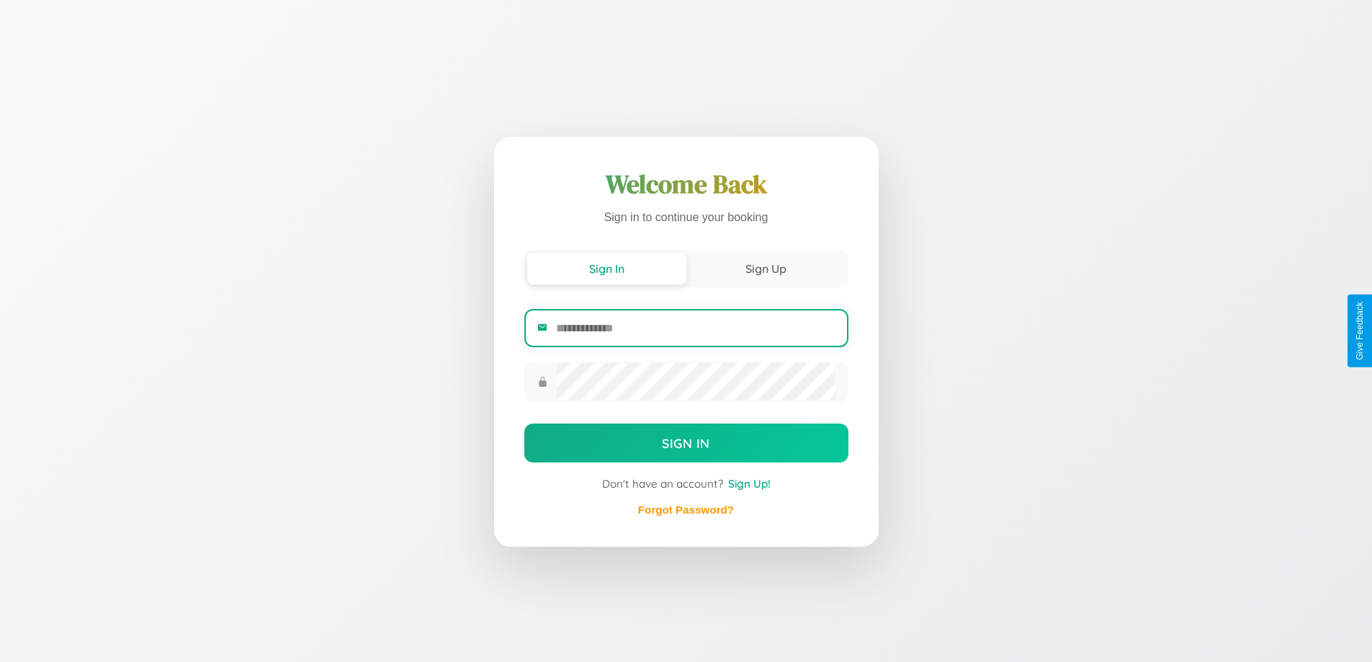
click at [695, 328] on input "email" at bounding box center [695, 327] width 279 height 35
type input "**********"
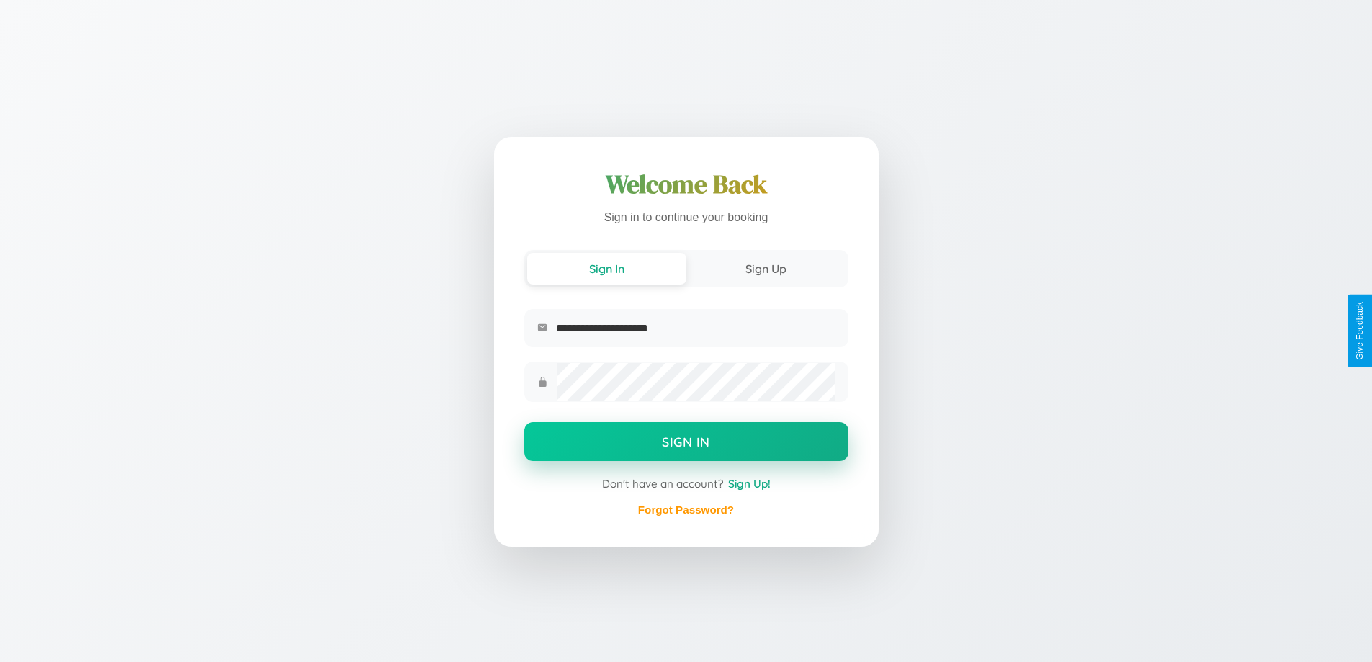
click at [686, 443] on button "Sign In" at bounding box center [686, 441] width 324 height 39
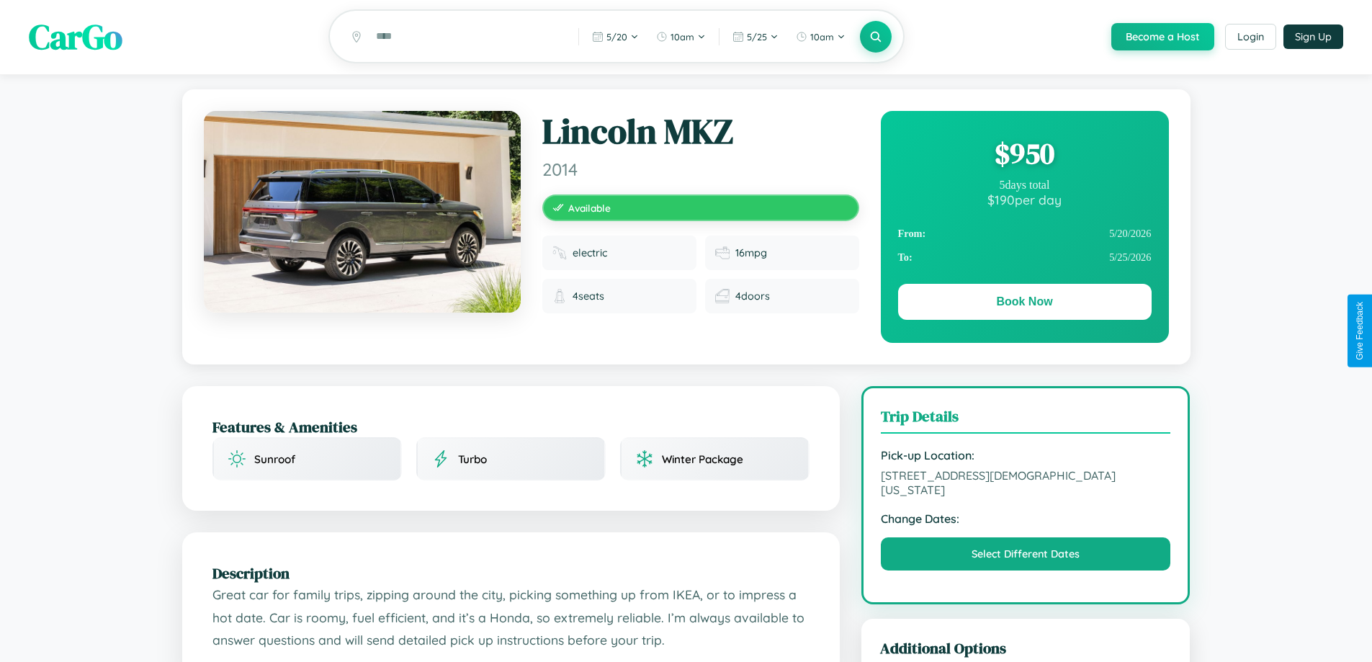
scroll to position [290, 0]
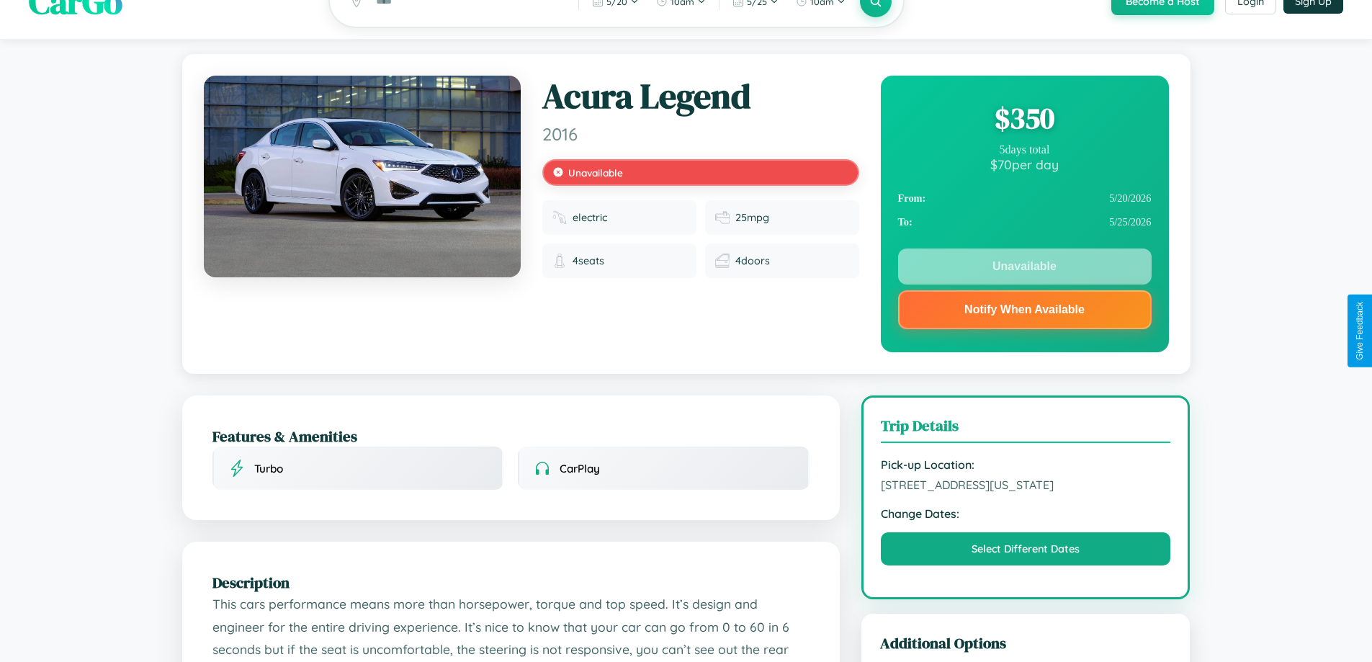
scroll to position [346, 0]
